Goal: Navigation & Orientation: Find specific page/section

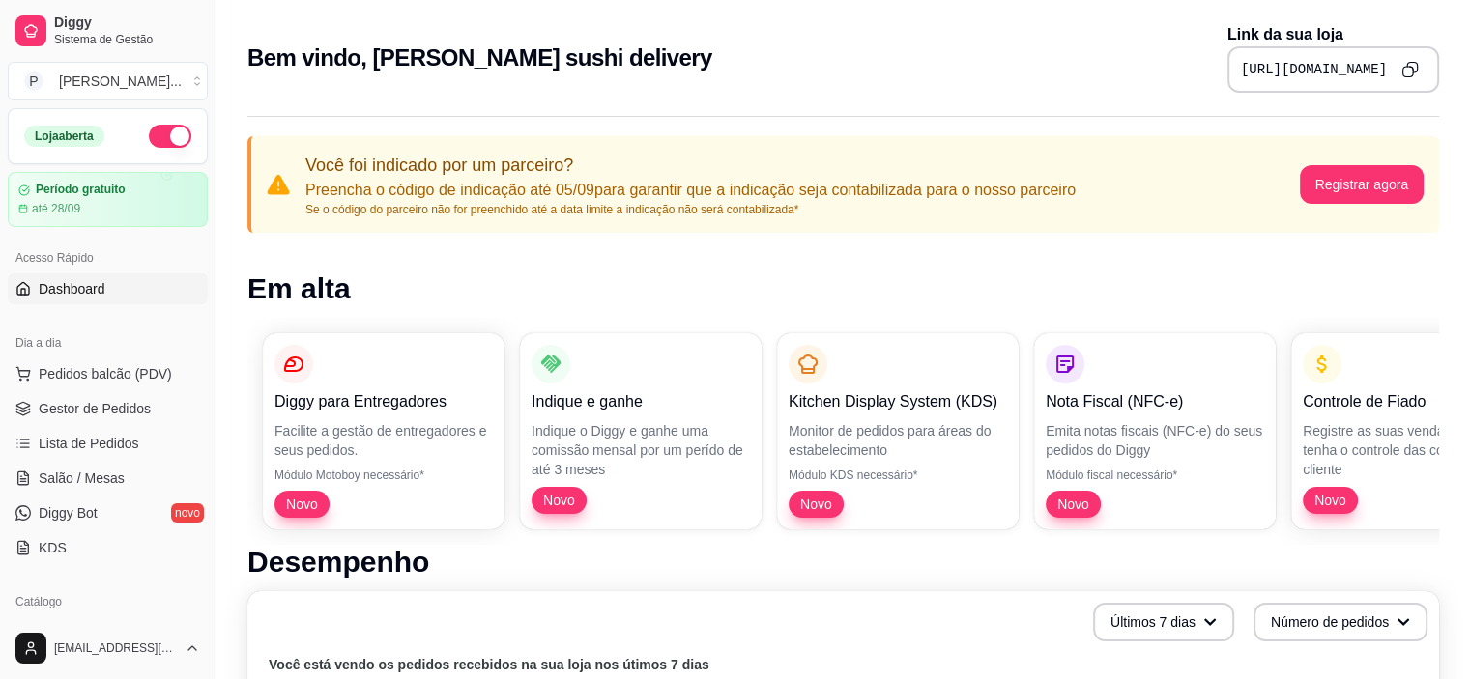
click at [1402, 73] on icon "Copy to clipboard" at bounding box center [1409, 69] width 17 height 17
click at [1419, 73] on button "Copy to clipboard" at bounding box center [1410, 69] width 31 height 31
click at [333, 498] on p "Novo" at bounding box center [383, 504] width 218 height 27
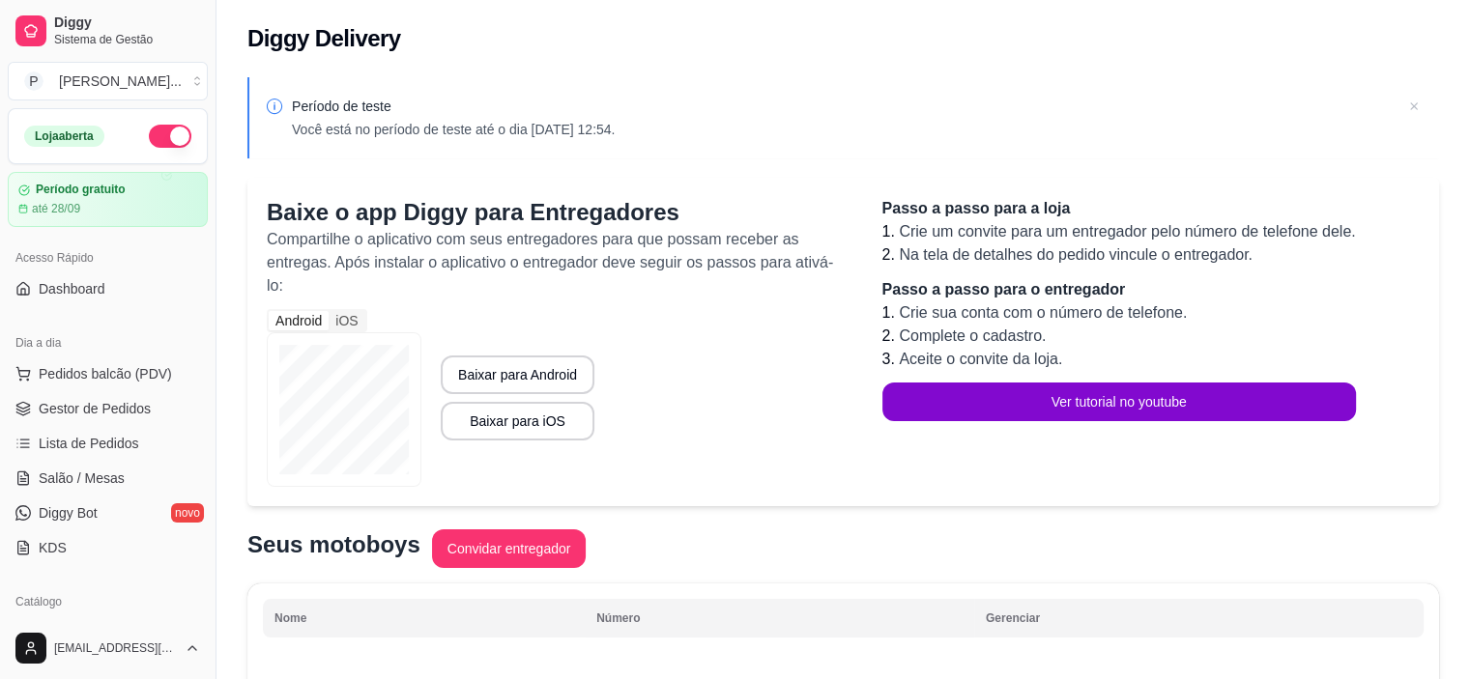
click at [1415, 101] on icon at bounding box center [1413, 106] width 19 height 19
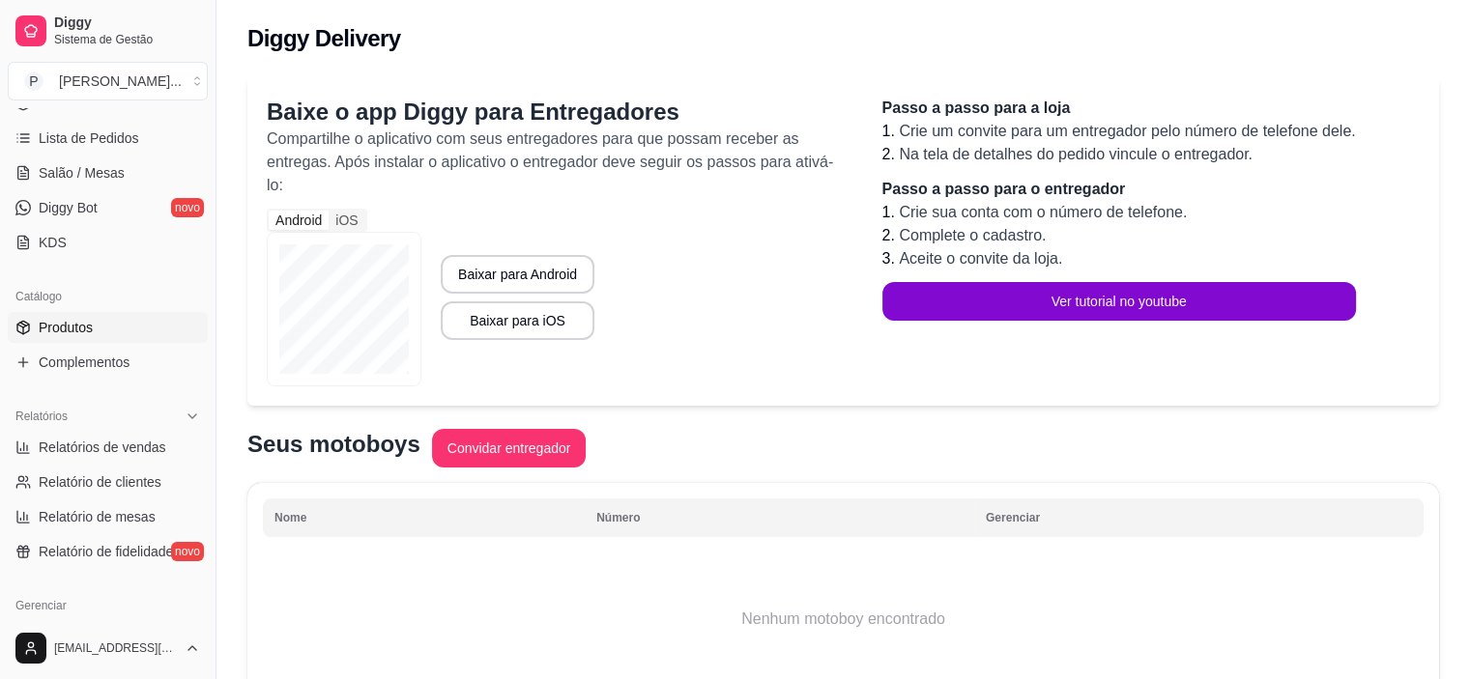
scroll to position [193, 0]
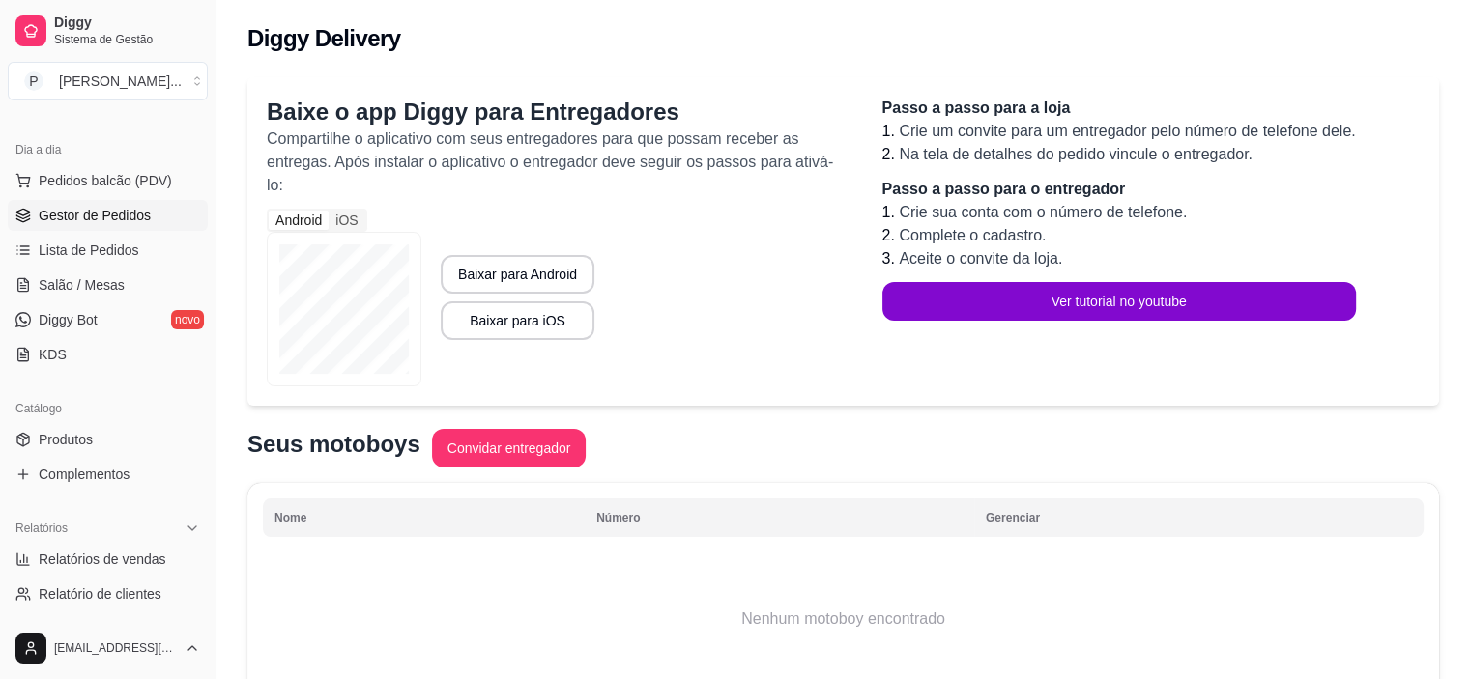
click at [134, 214] on span "Gestor de Pedidos" at bounding box center [95, 215] width 112 height 19
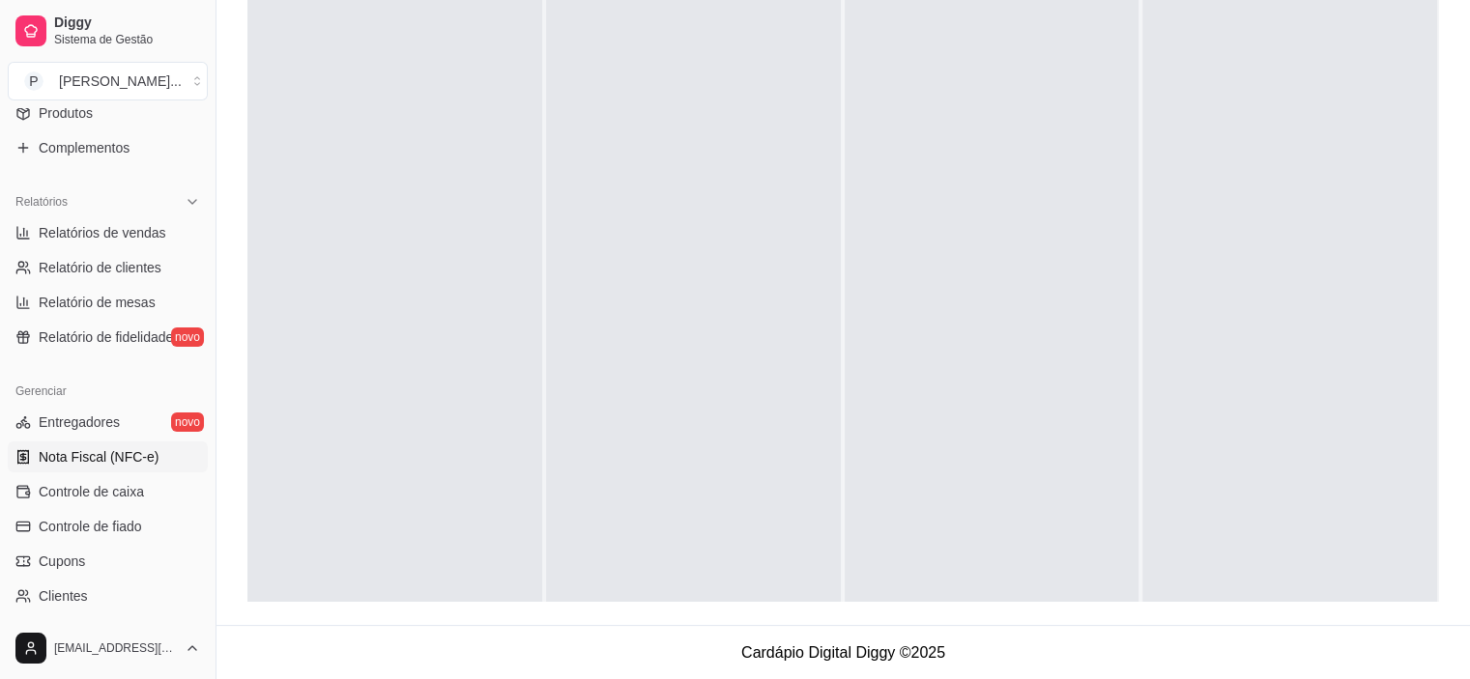
scroll to position [517, 0]
click at [89, 472] on link "Nota Fiscal (NFC-e)" at bounding box center [108, 460] width 200 height 31
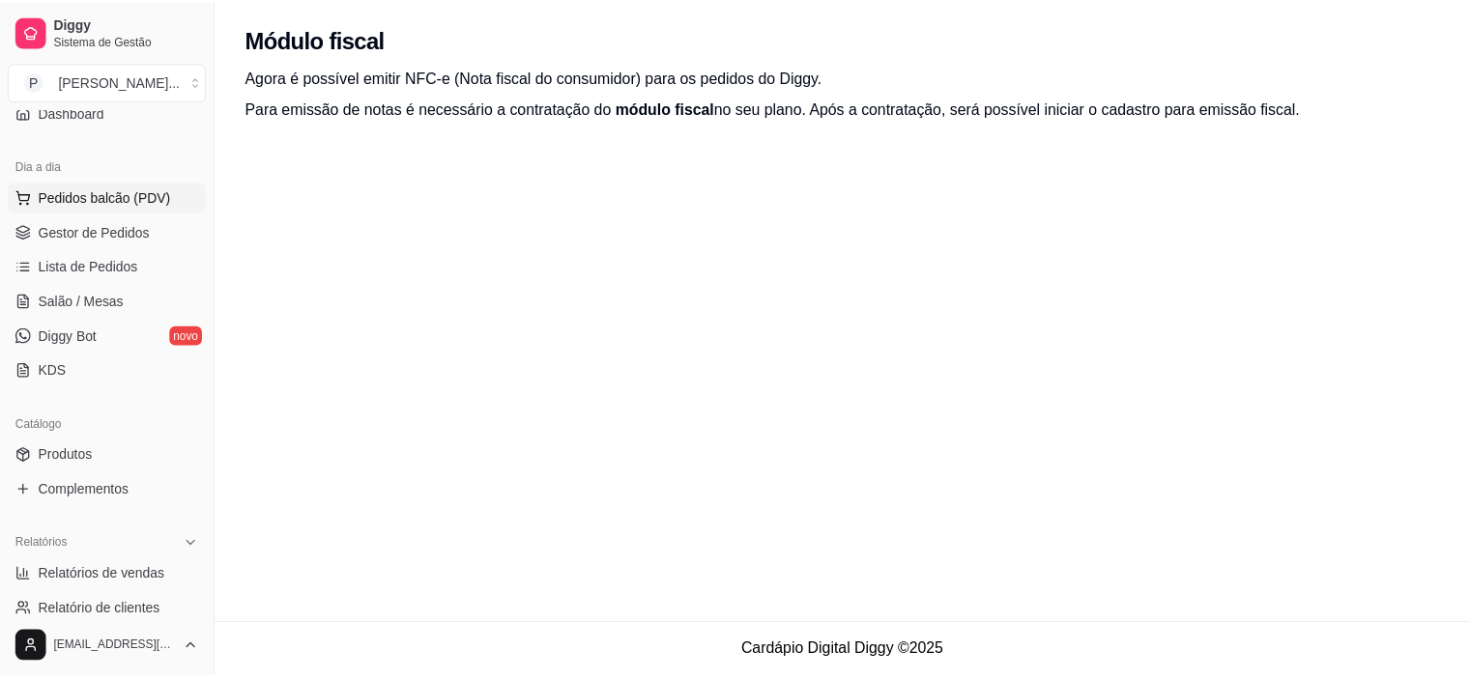
scroll to position [130, 0]
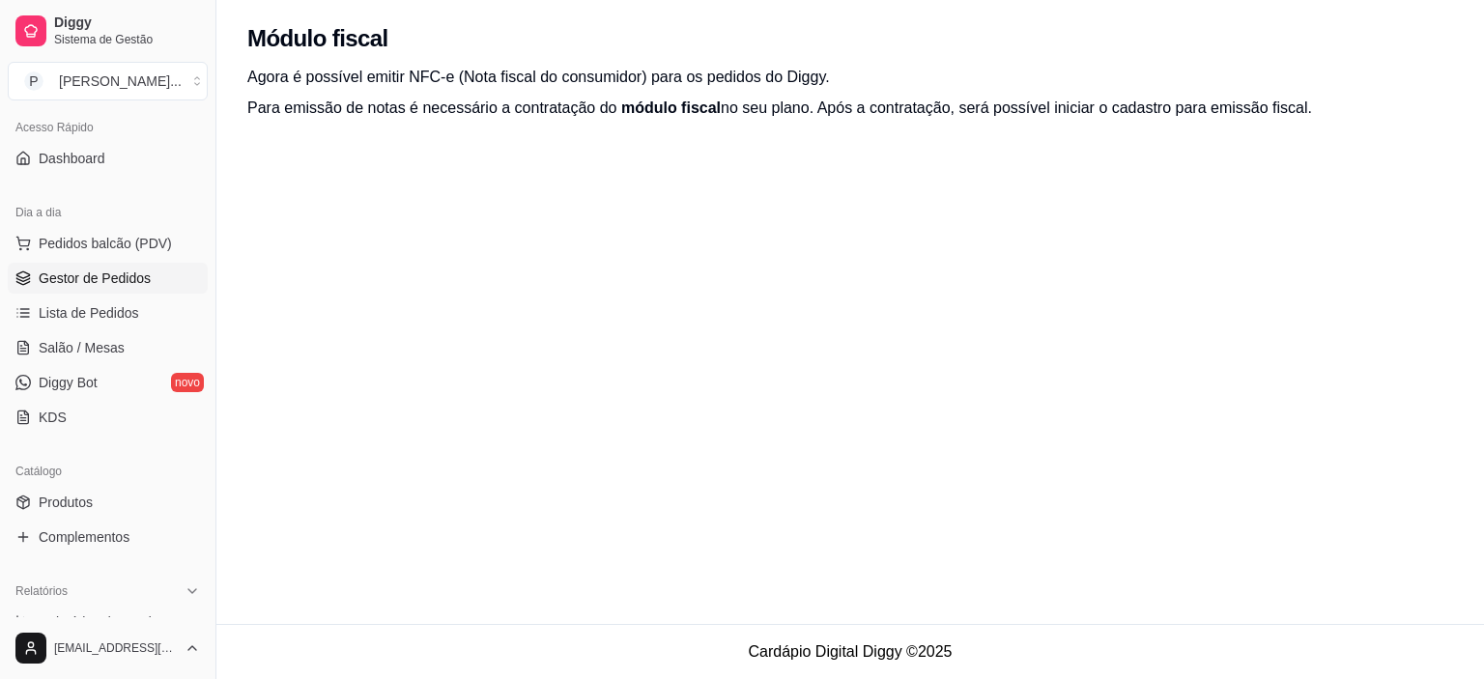
click at [105, 269] on span "Gestor de Pedidos" at bounding box center [95, 278] width 112 height 19
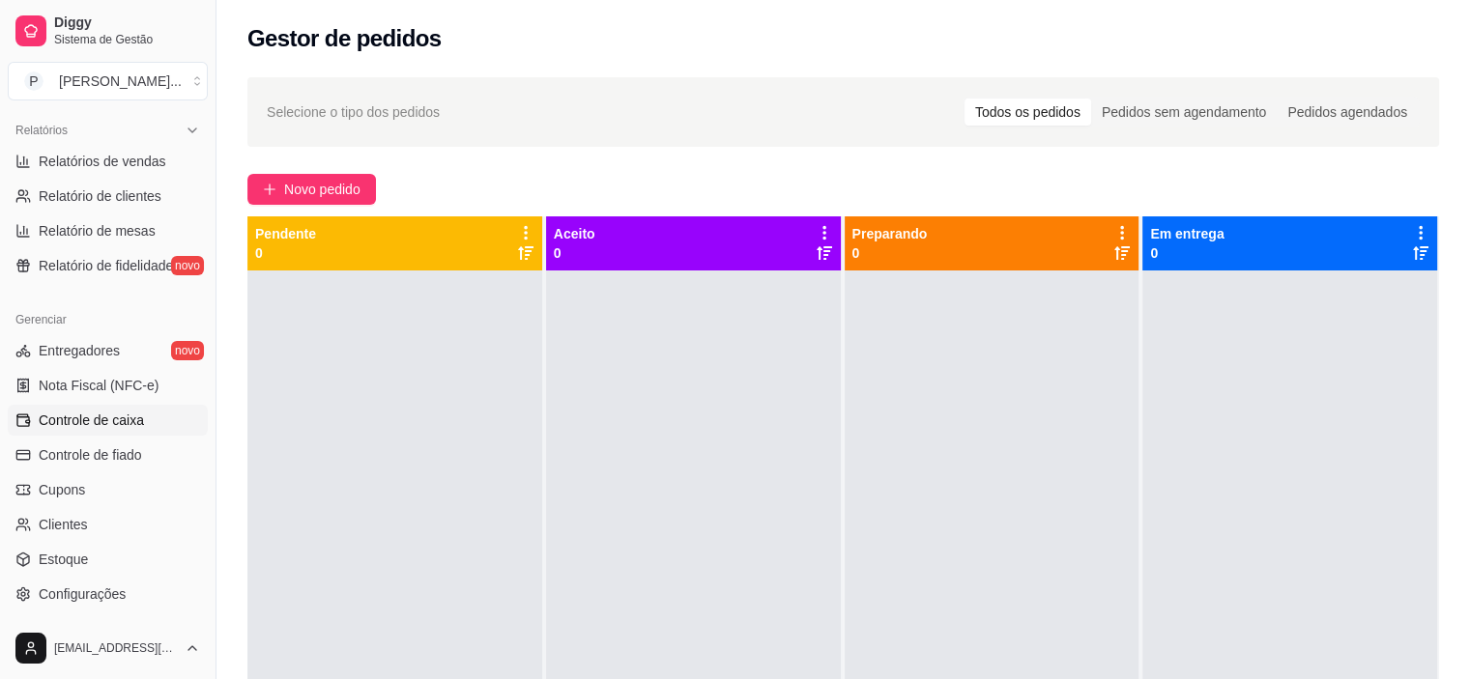
scroll to position [710, 0]
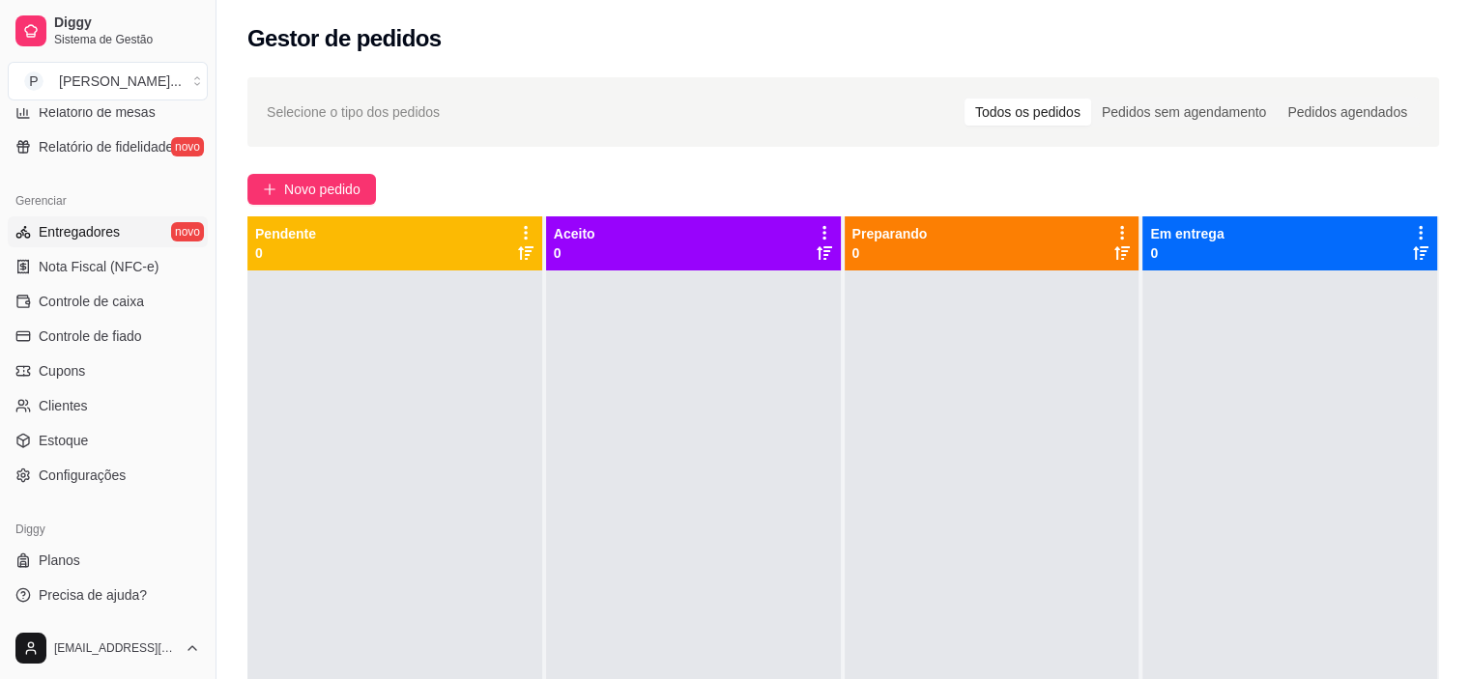
click at [93, 223] on span "Entregadores" at bounding box center [79, 231] width 81 height 19
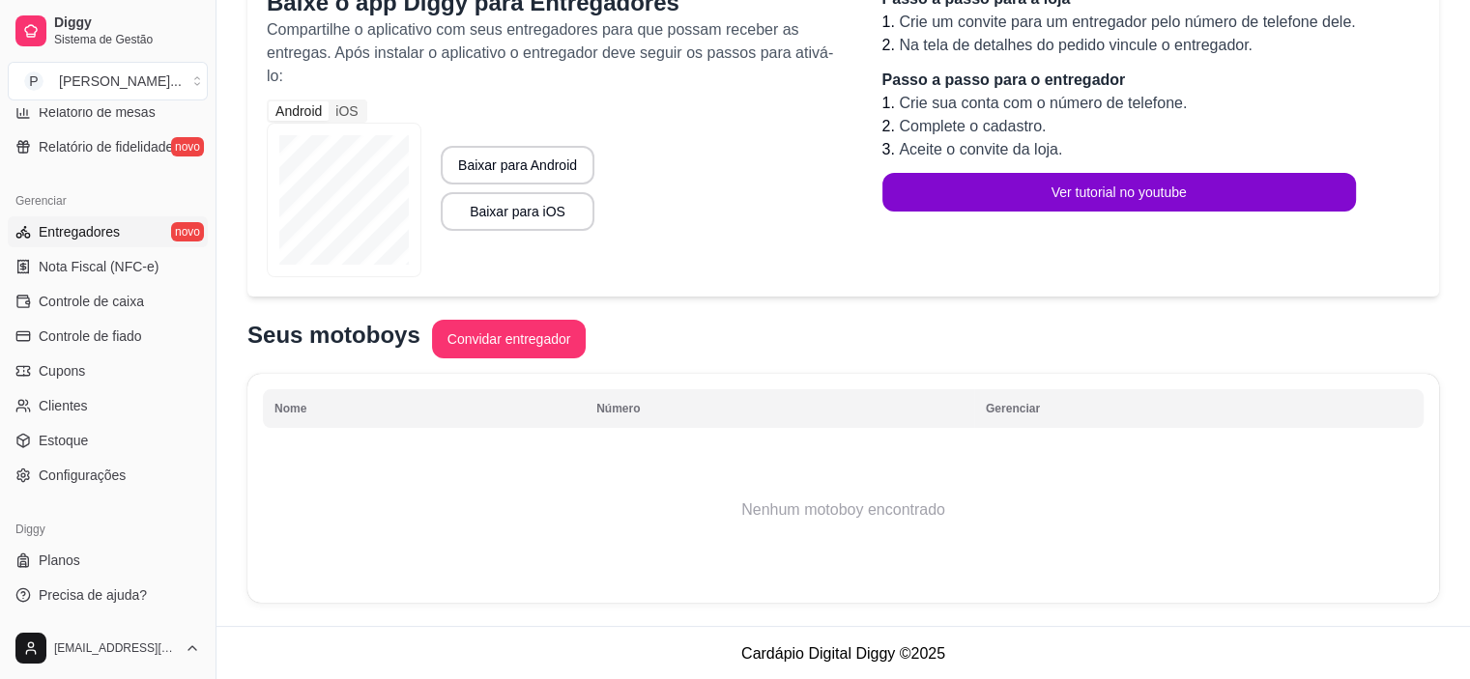
scroll to position [212, 0]
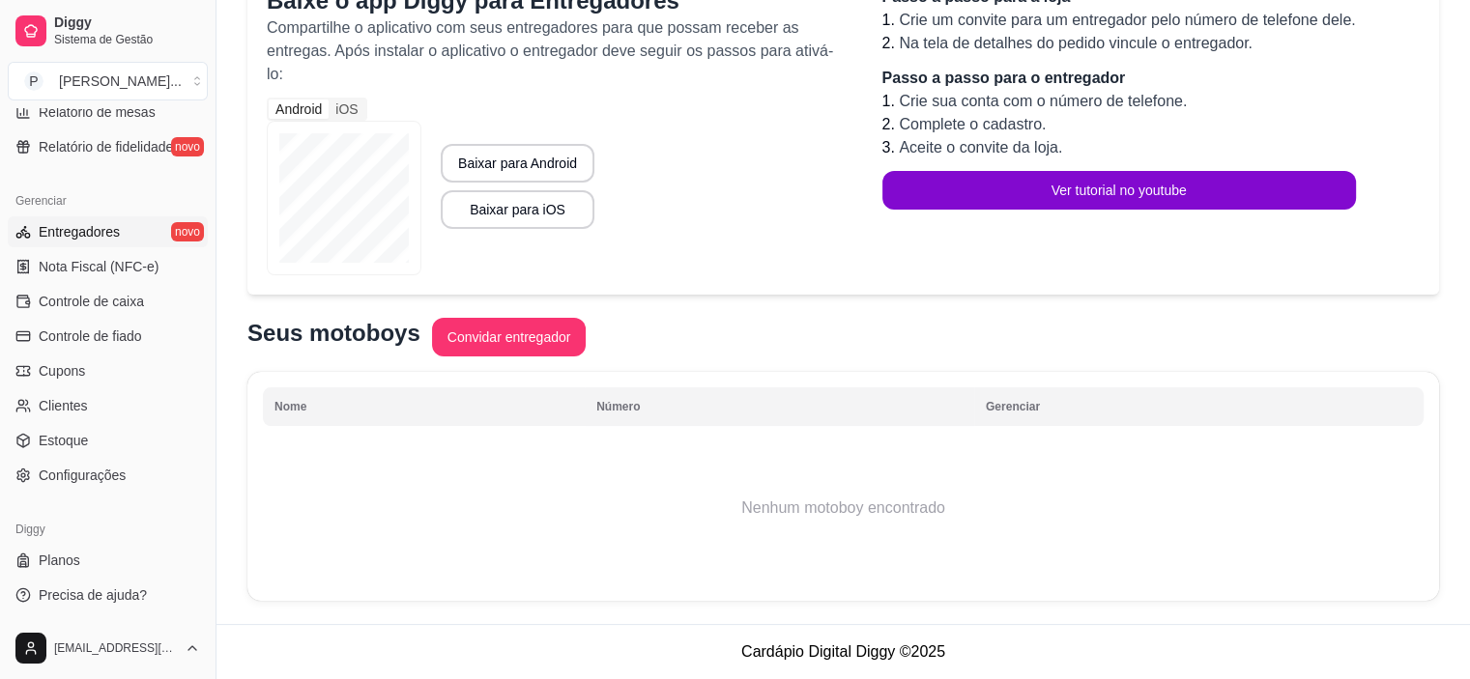
drag, startPoint x: 211, startPoint y: 489, endPoint x: 205, endPoint y: 513, distance: 24.8
click at [205, 513] on div "Diggy Sistema de Gestão P Paccio sushi ... Loja aberta Período gratuito até 28/…" at bounding box center [108, 339] width 216 height 679
click at [111, 564] on link "Planos" at bounding box center [108, 560] width 200 height 31
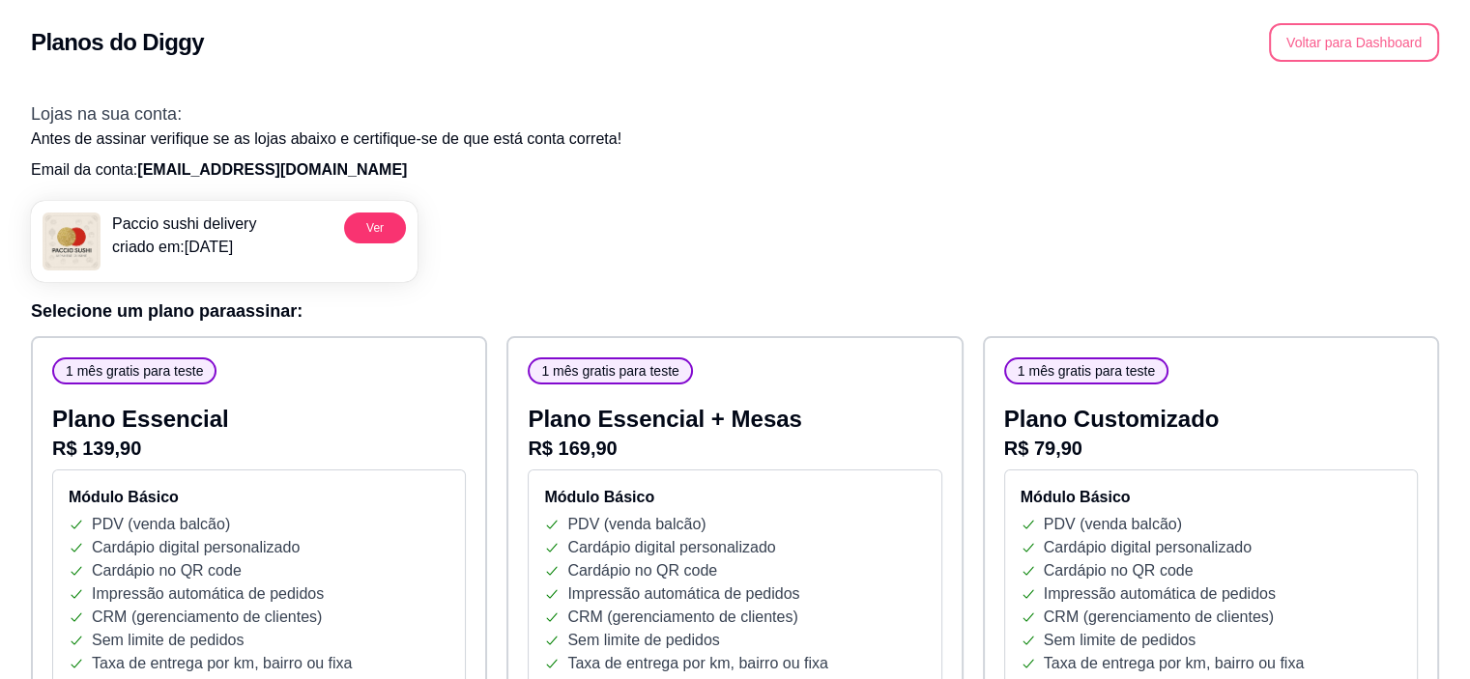
click at [1381, 55] on button "Voltar para Dashboard" at bounding box center [1354, 42] width 170 height 39
